Goal: Task Accomplishment & Management: Use online tool/utility

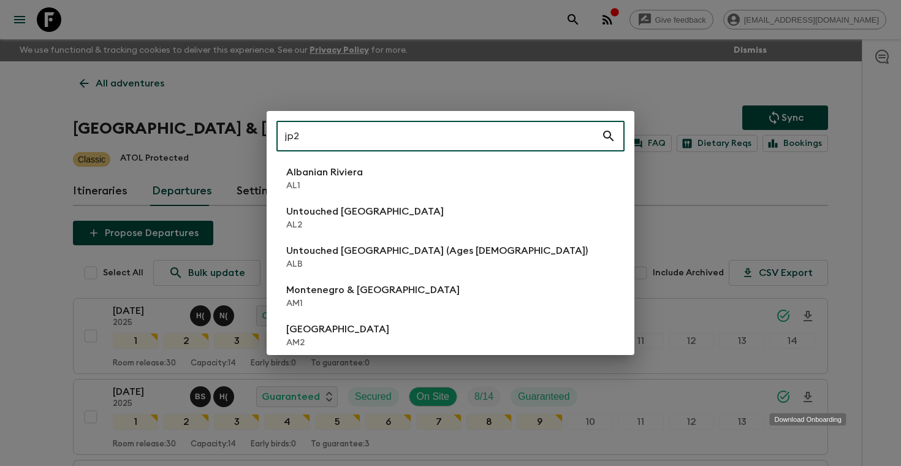
scroll to position [77, 0]
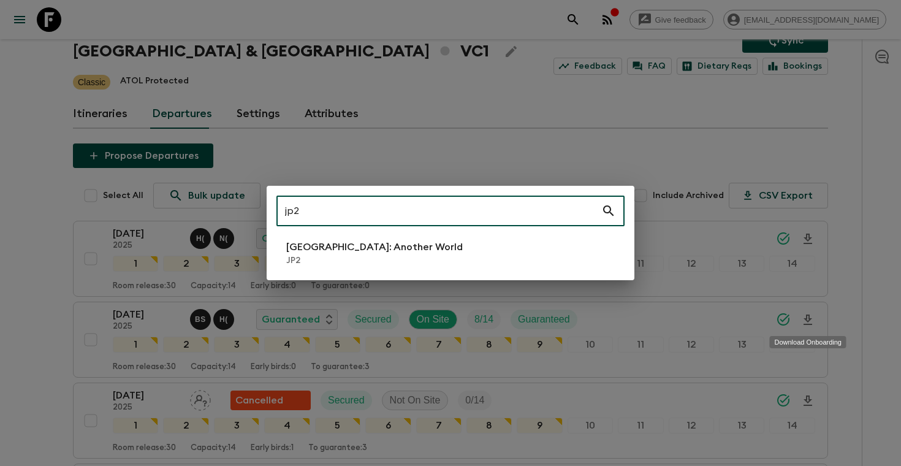
type input "jp2"
click at [395, 254] on li "[GEOGRAPHIC_DATA]: Another World JP2" at bounding box center [450, 253] width 348 height 34
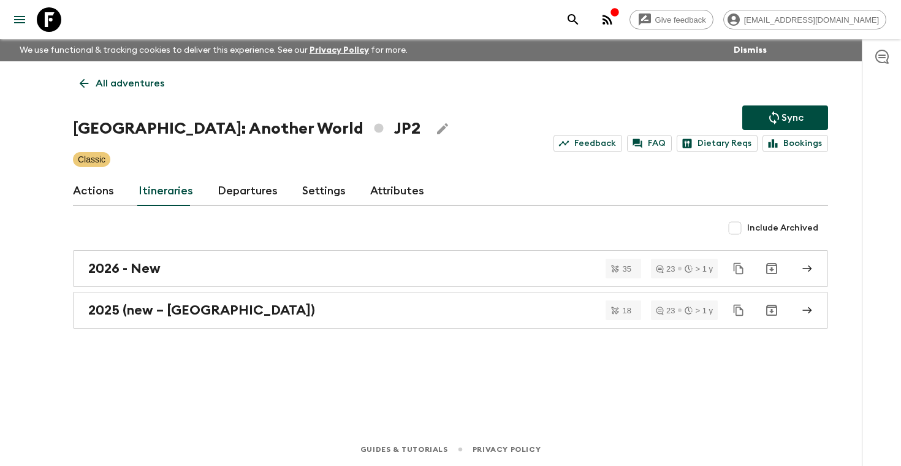
click at [228, 187] on link "Departures" at bounding box center [248, 191] width 60 height 29
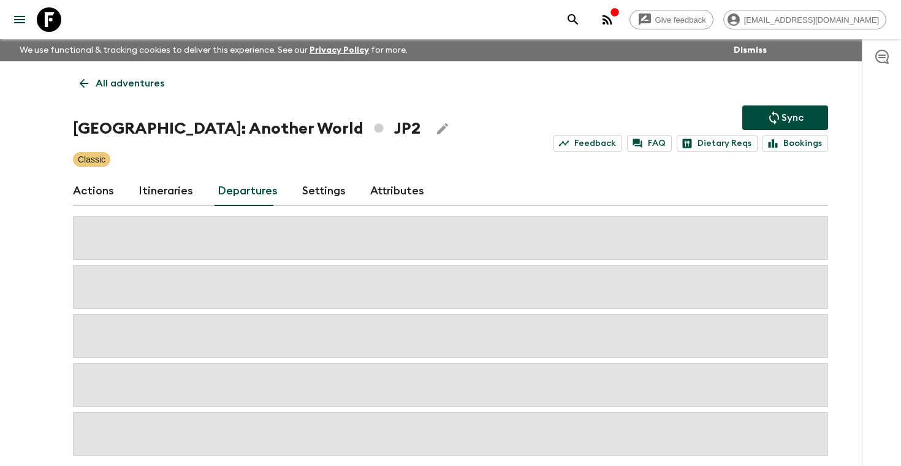
click at [847, 225] on div "Give feedback [PERSON_NAME][EMAIL_ADDRESS][DOMAIN_NAME] We use functional & tra…" at bounding box center [450, 262] width 901 height 524
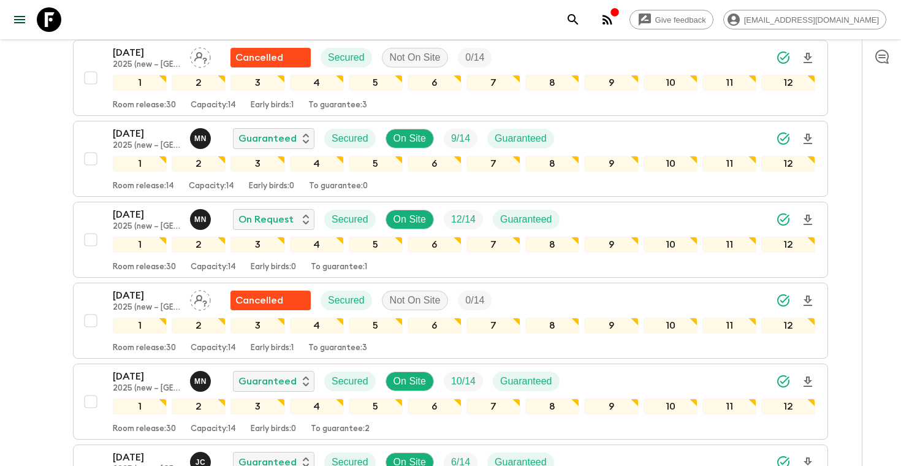
scroll to position [496, 0]
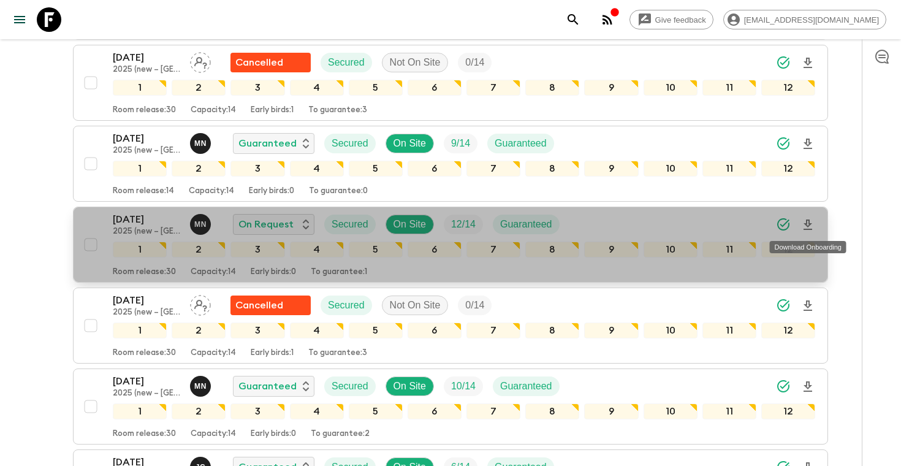
click at [809, 224] on icon "Download Onboarding" at bounding box center [808, 224] width 9 height 10
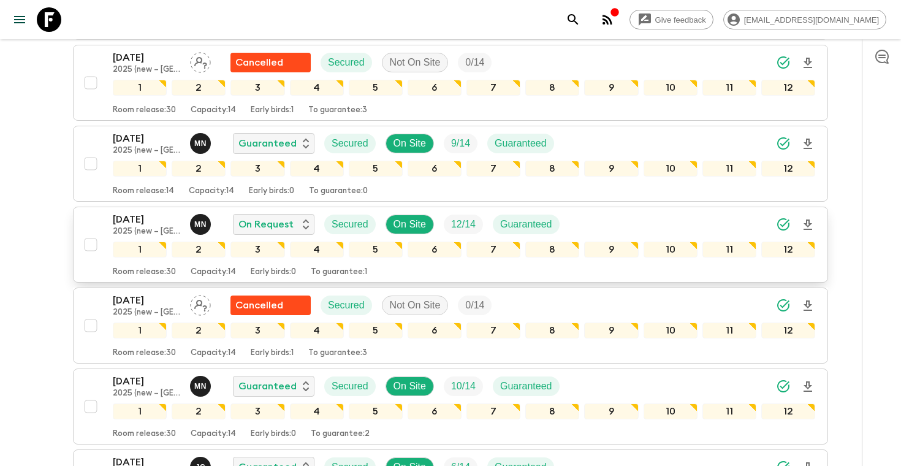
click at [714, 218] on div "[DATE] 2025 (new – [GEOGRAPHIC_DATA]) M N On Request Secured On Site 12 / 14 Gu…" at bounding box center [464, 224] width 703 height 25
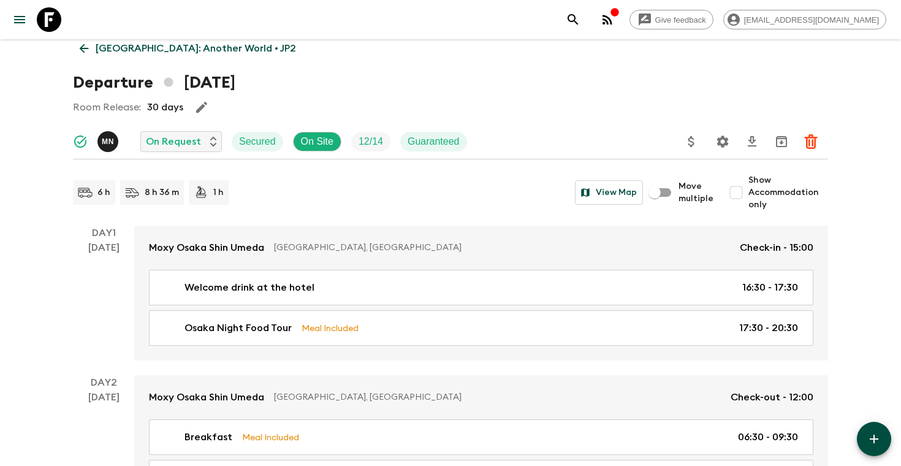
scroll to position [37, 0]
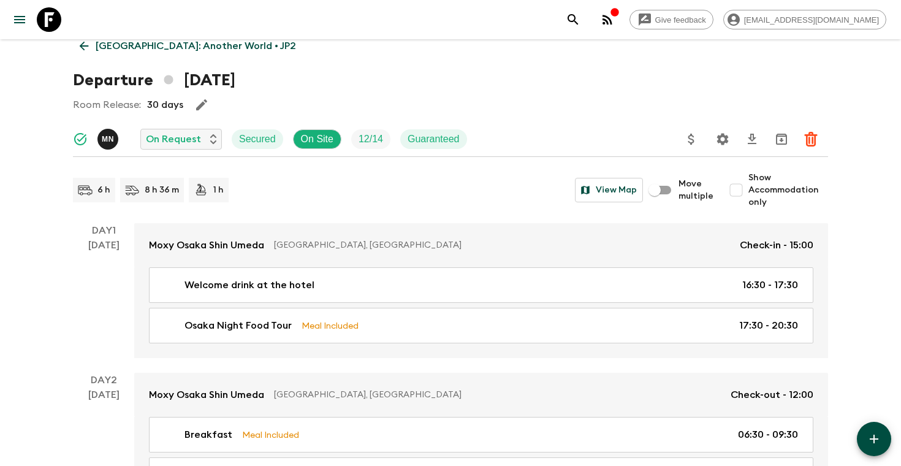
click at [760, 187] on span "Show Accommodation only" at bounding box center [789, 190] width 80 height 37
click at [749, 187] on input "Show Accommodation only" at bounding box center [736, 190] width 25 height 25
checkbox input "true"
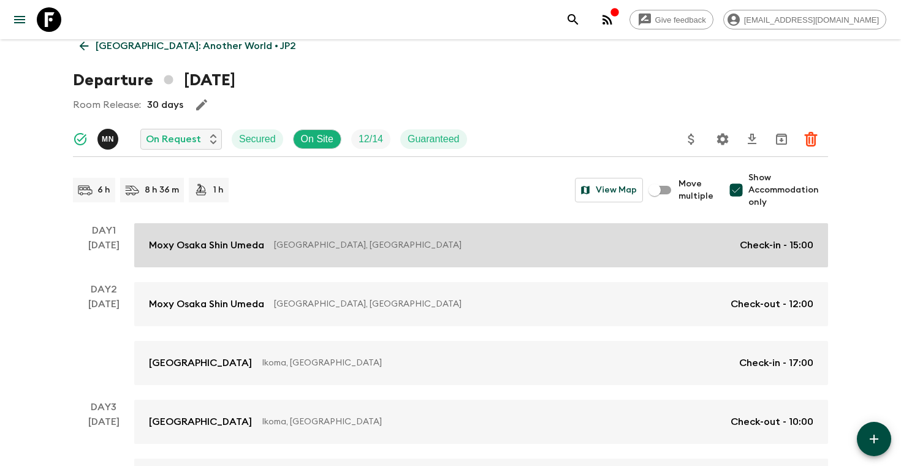
click at [693, 242] on p "[GEOGRAPHIC_DATA], [GEOGRAPHIC_DATA]" at bounding box center [502, 245] width 456 height 12
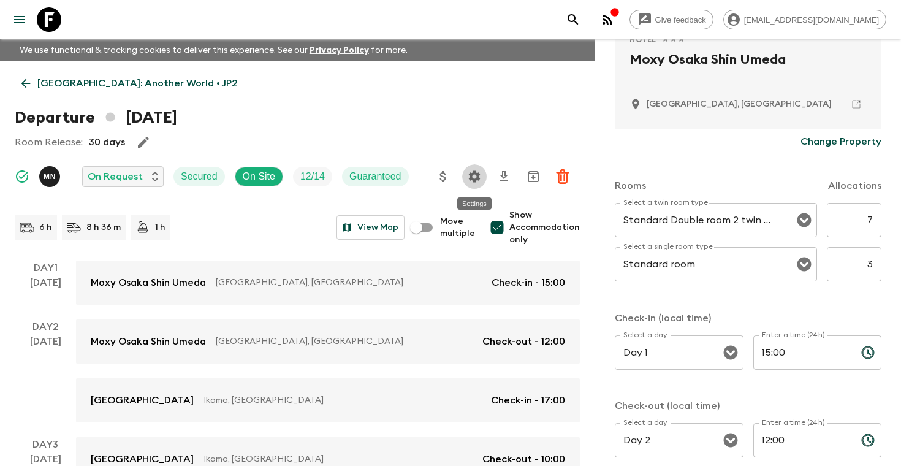
click at [470, 170] on icon "Settings" at bounding box center [474, 176] width 15 height 15
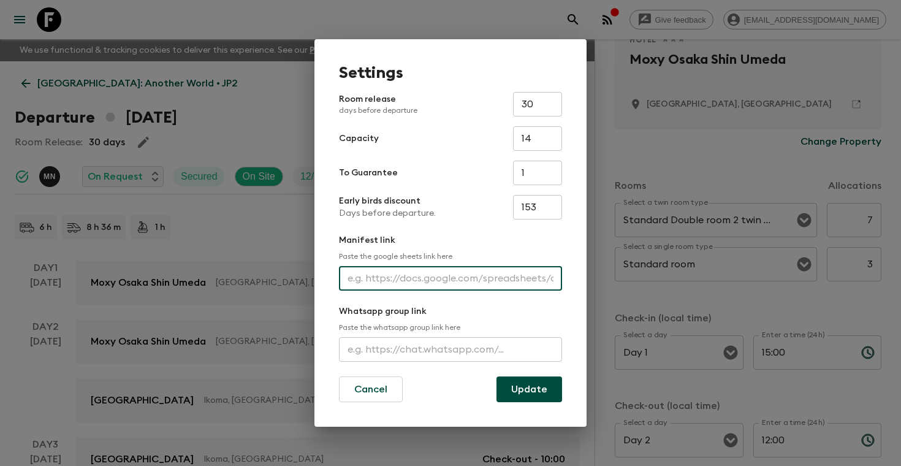
paste input "[URL][DOMAIN_NAME]"
type input "[URL][DOMAIN_NAME]"
click at [514, 391] on button "Update" at bounding box center [530, 389] width 66 height 26
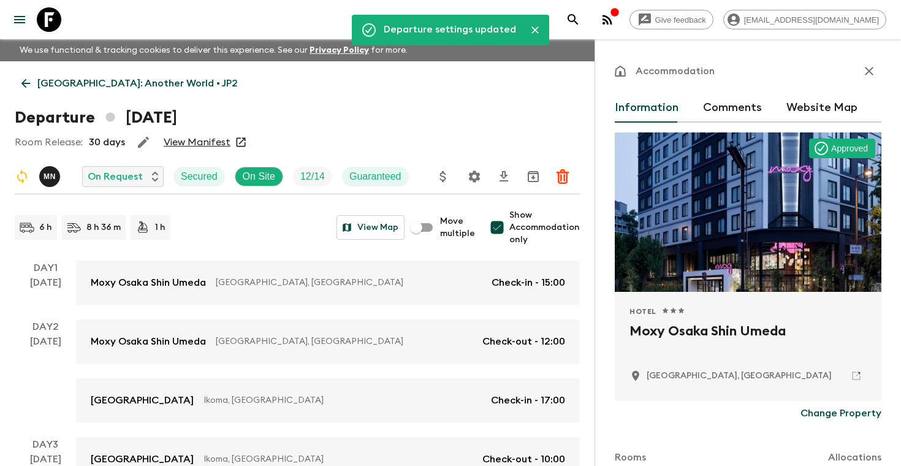
click at [871, 62] on button "button" at bounding box center [869, 71] width 25 height 25
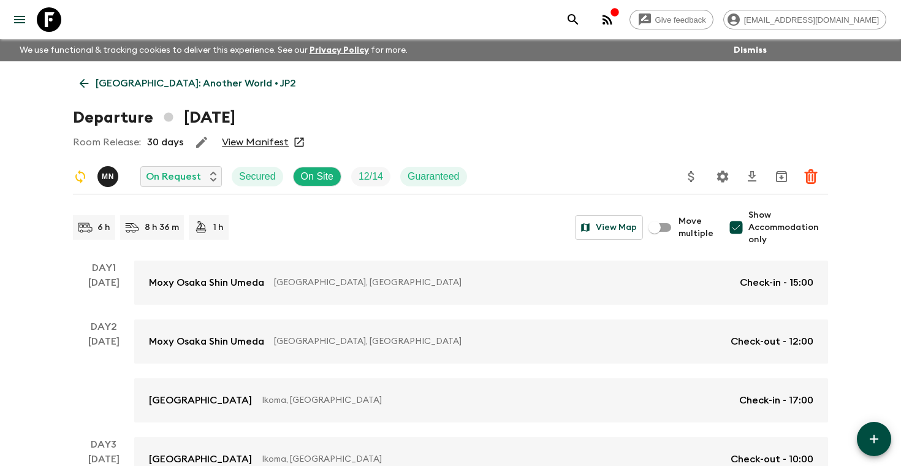
click at [234, 143] on link "View Manifest" at bounding box center [255, 142] width 67 height 12
